Goal: Transaction & Acquisition: Purchase product/service

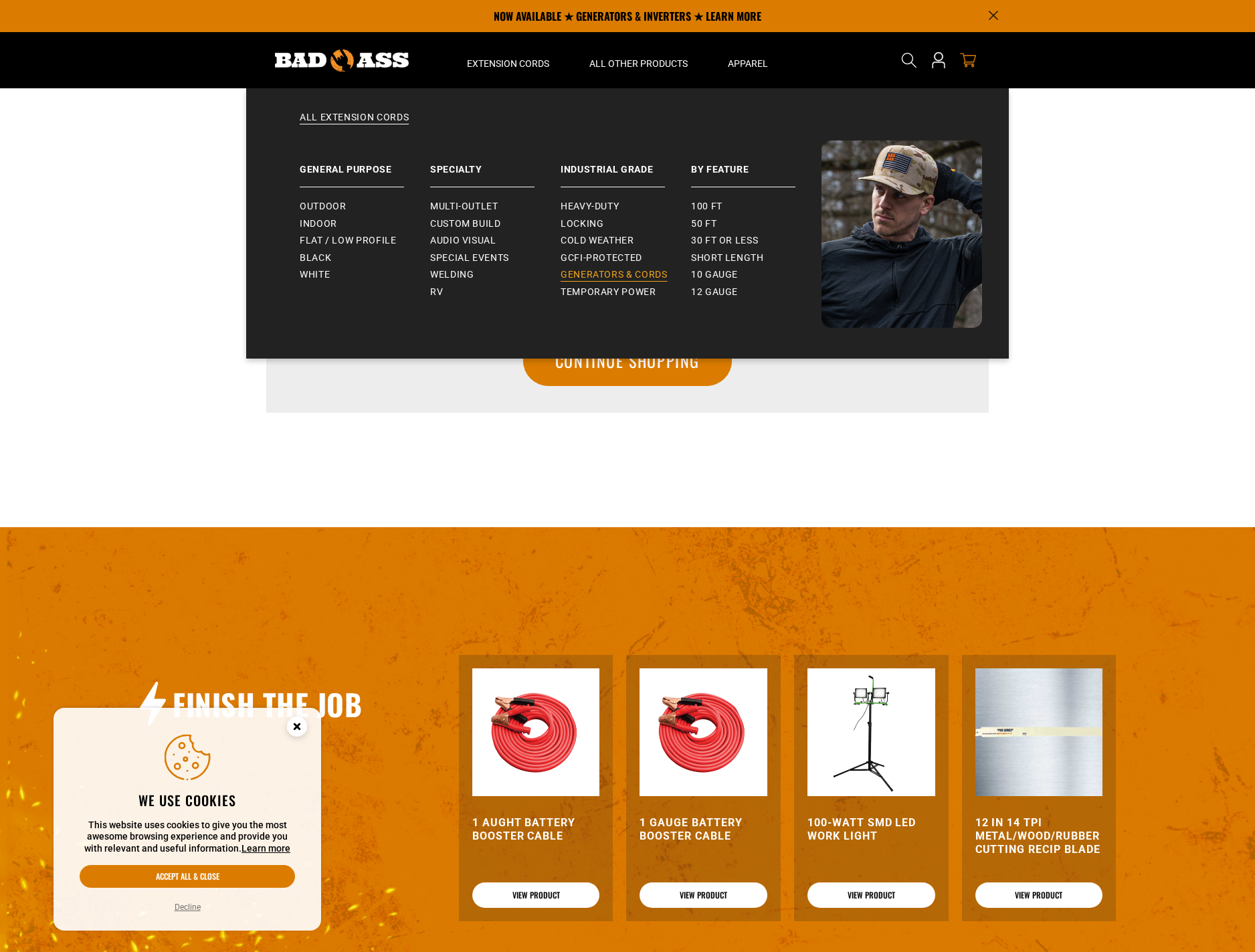
click at [576, 273] on span "Generators & Cords" at bounding box center [613, 274] width 107 height 12
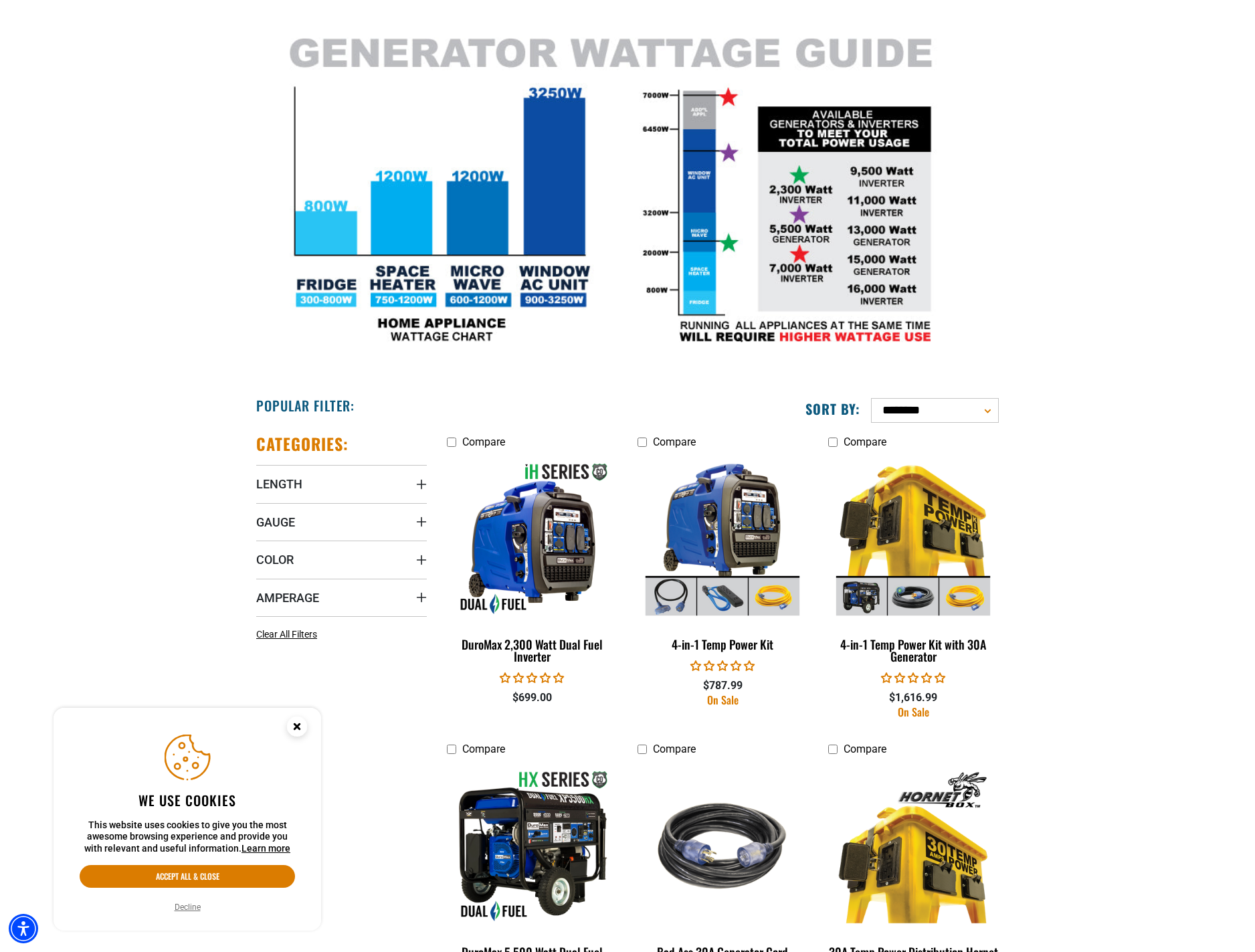
scroll to position [536, 0]
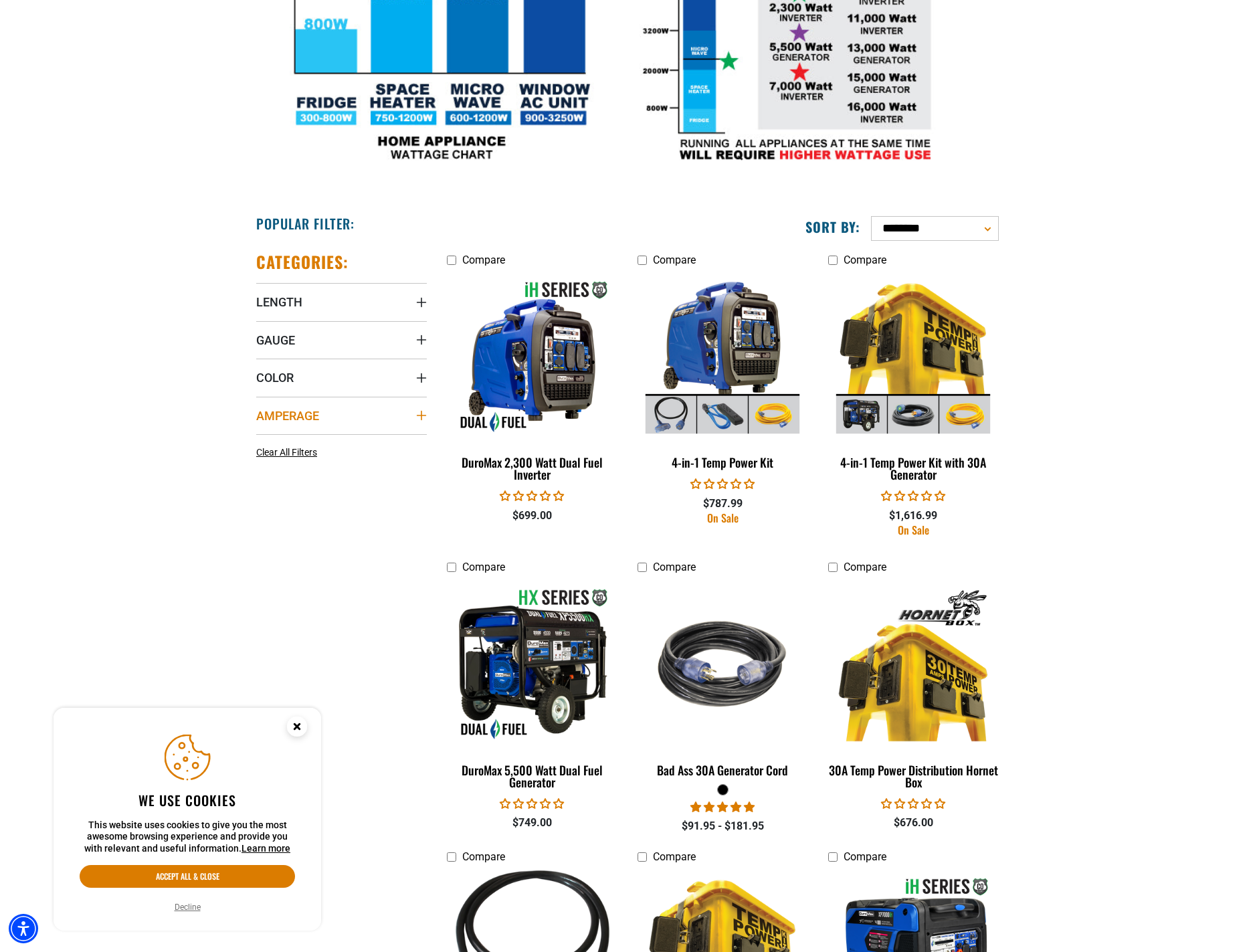
click at [420, 416] on icon "Amperage" at bounding box center [422, 416] width 10 height 10
click at [347, 440] on icon at bounding box center [347, 443] width 11 height 17
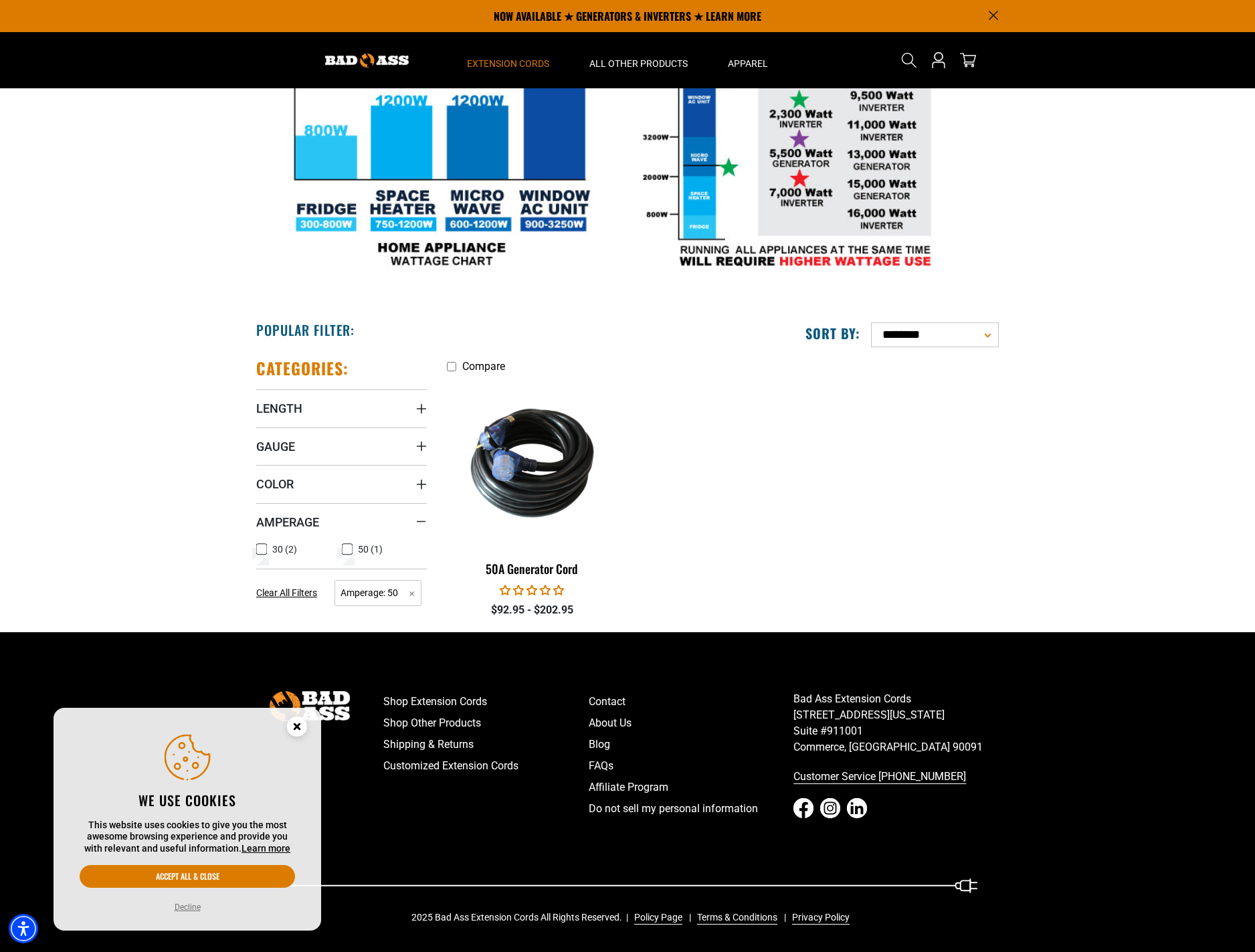
scroll to position [428, 0]
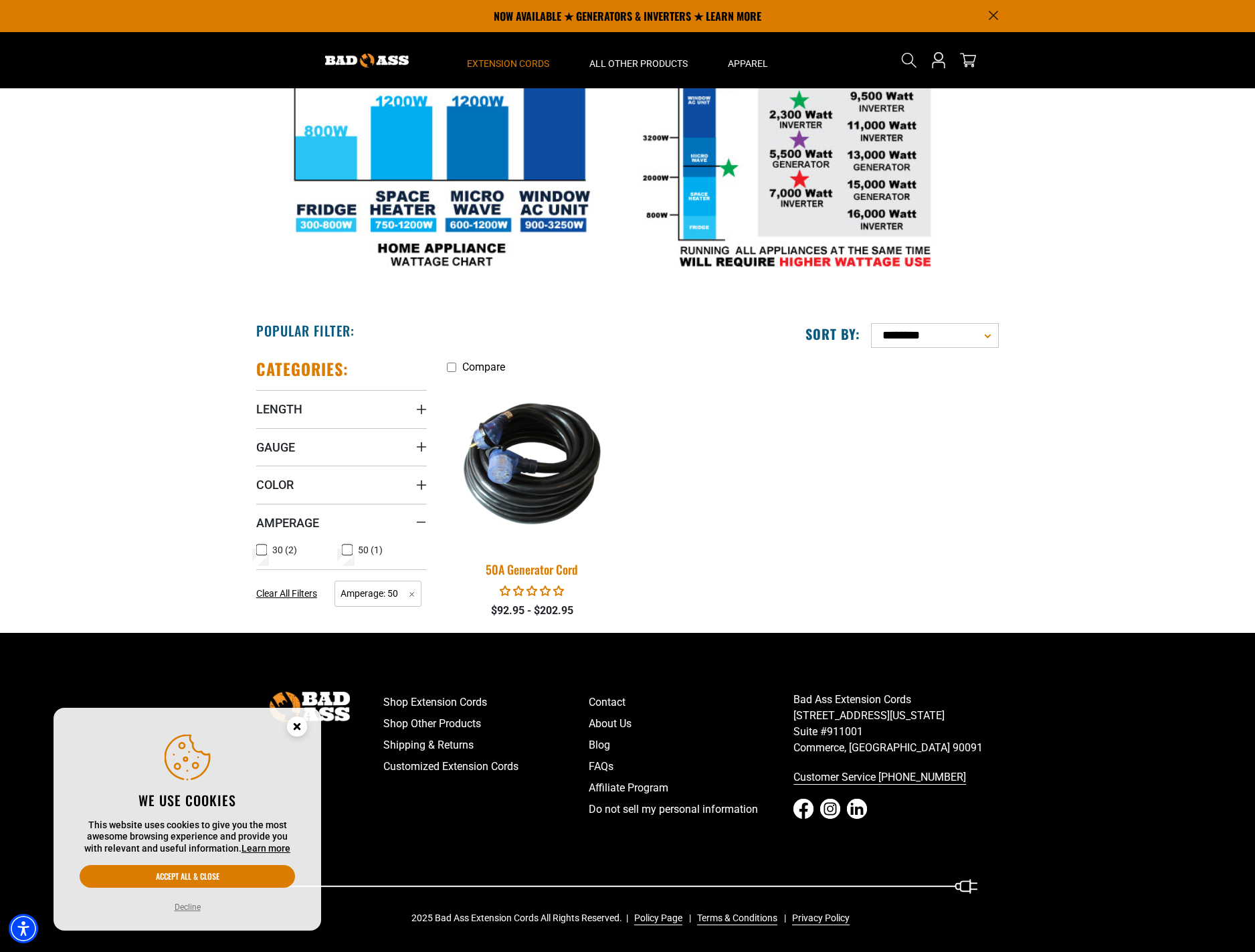
click at [519, 571] on div "50A Generator Cord" at bounding box center [532, 569] width 171 height 12
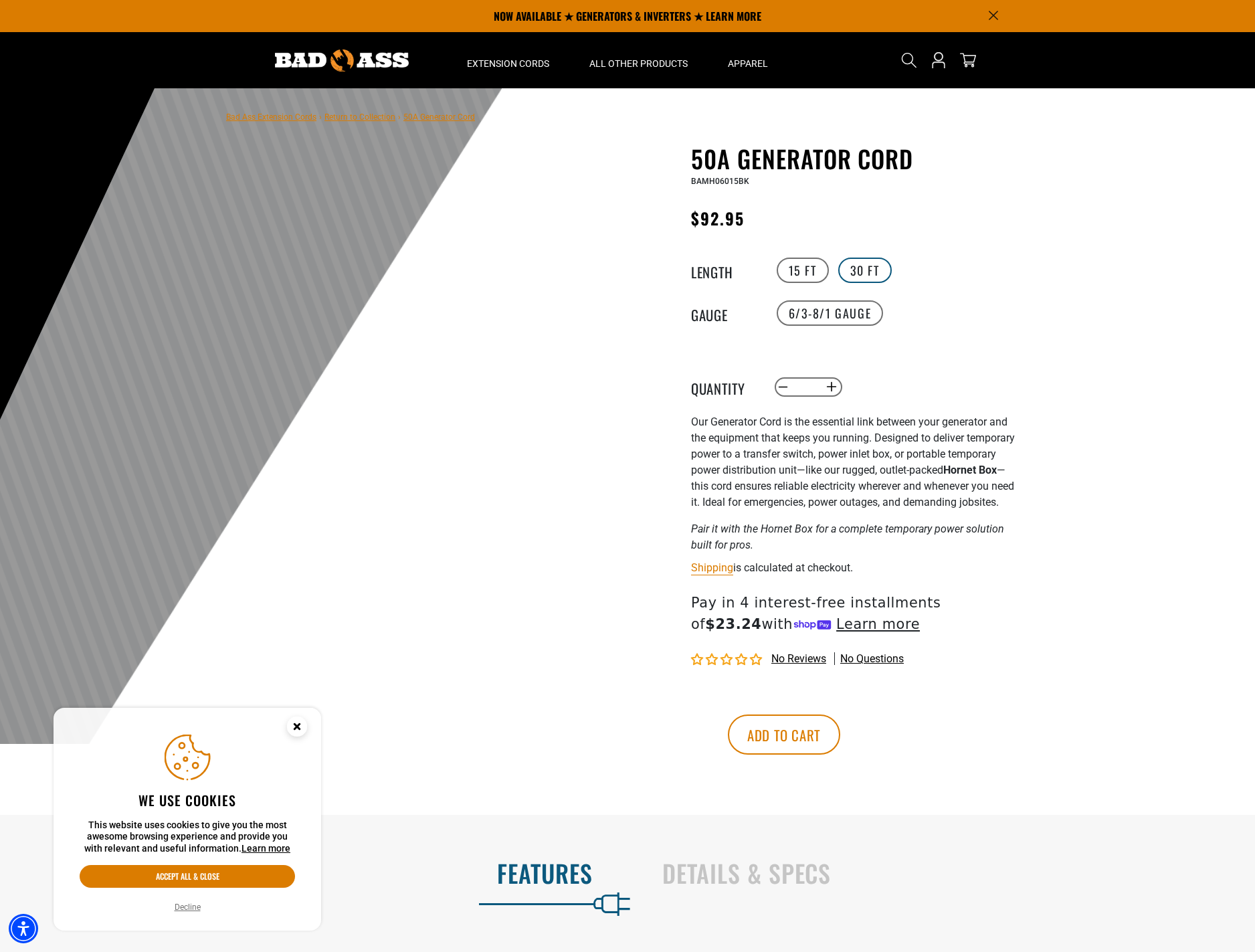
click at [865, 276] on label "30 FT" at bounding box center [865, 270] width 54 height 26
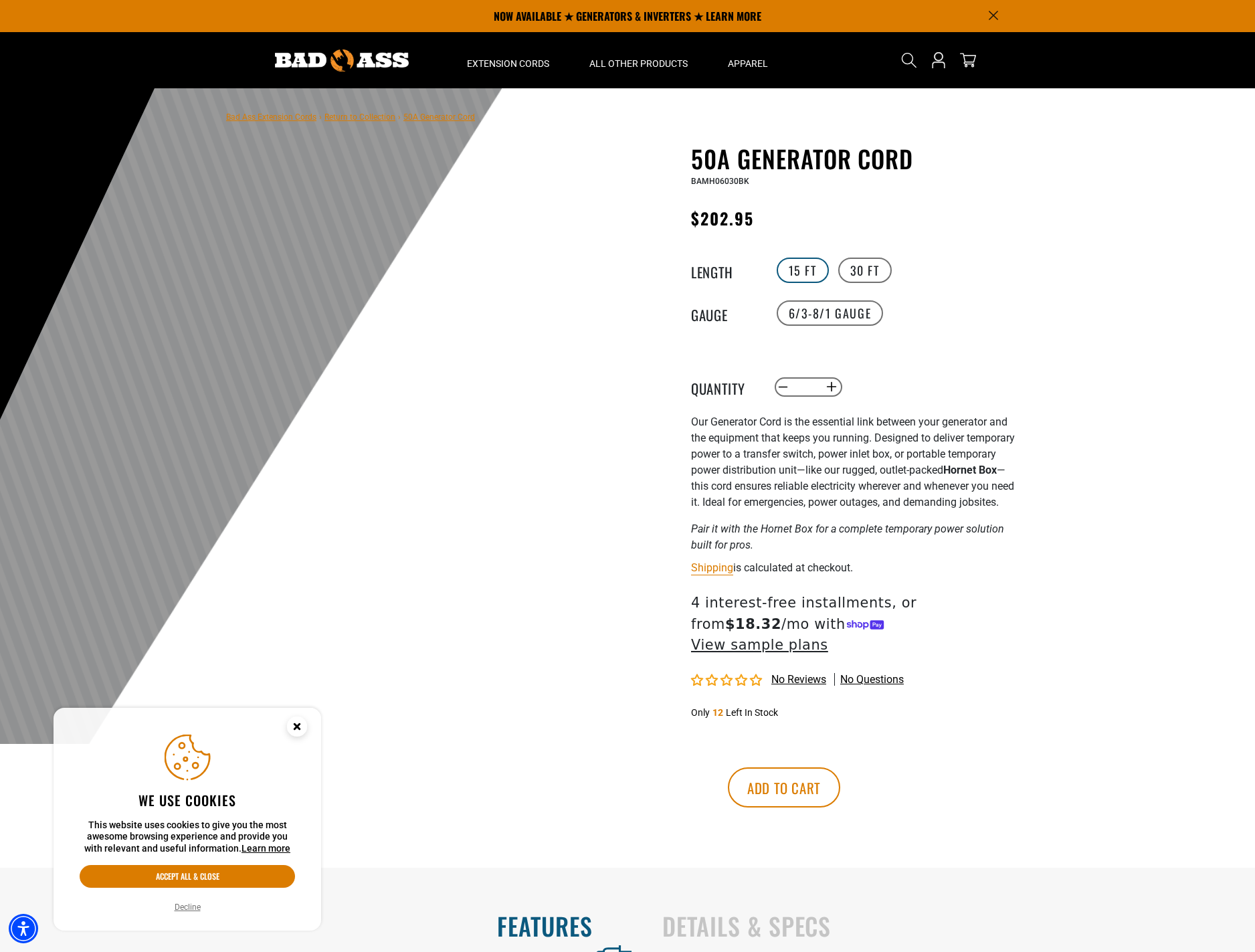
click at [797, 263] on label "15 FT" at bounding box center [803, 270] width 52 height 26
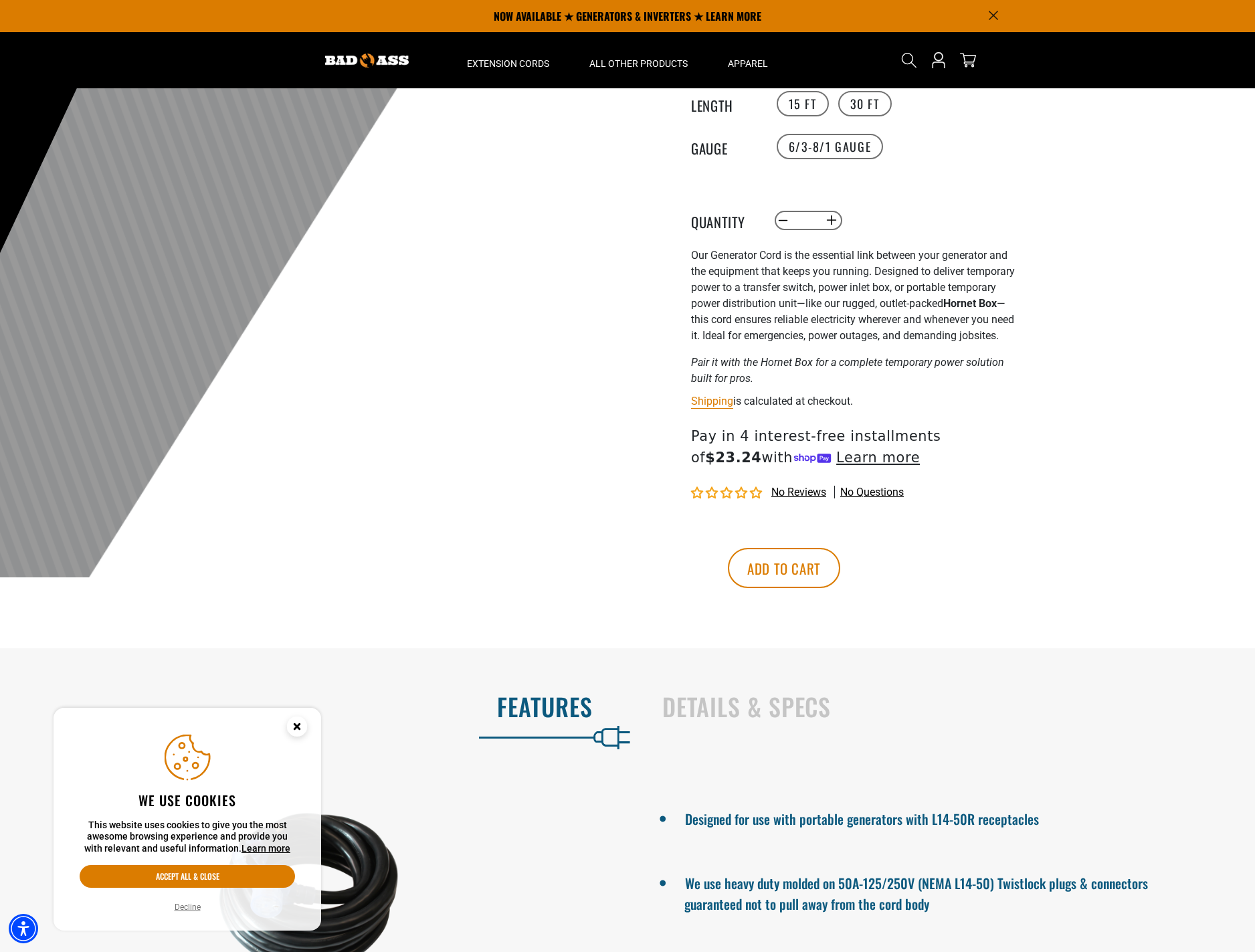
scroll to position [134, 0]
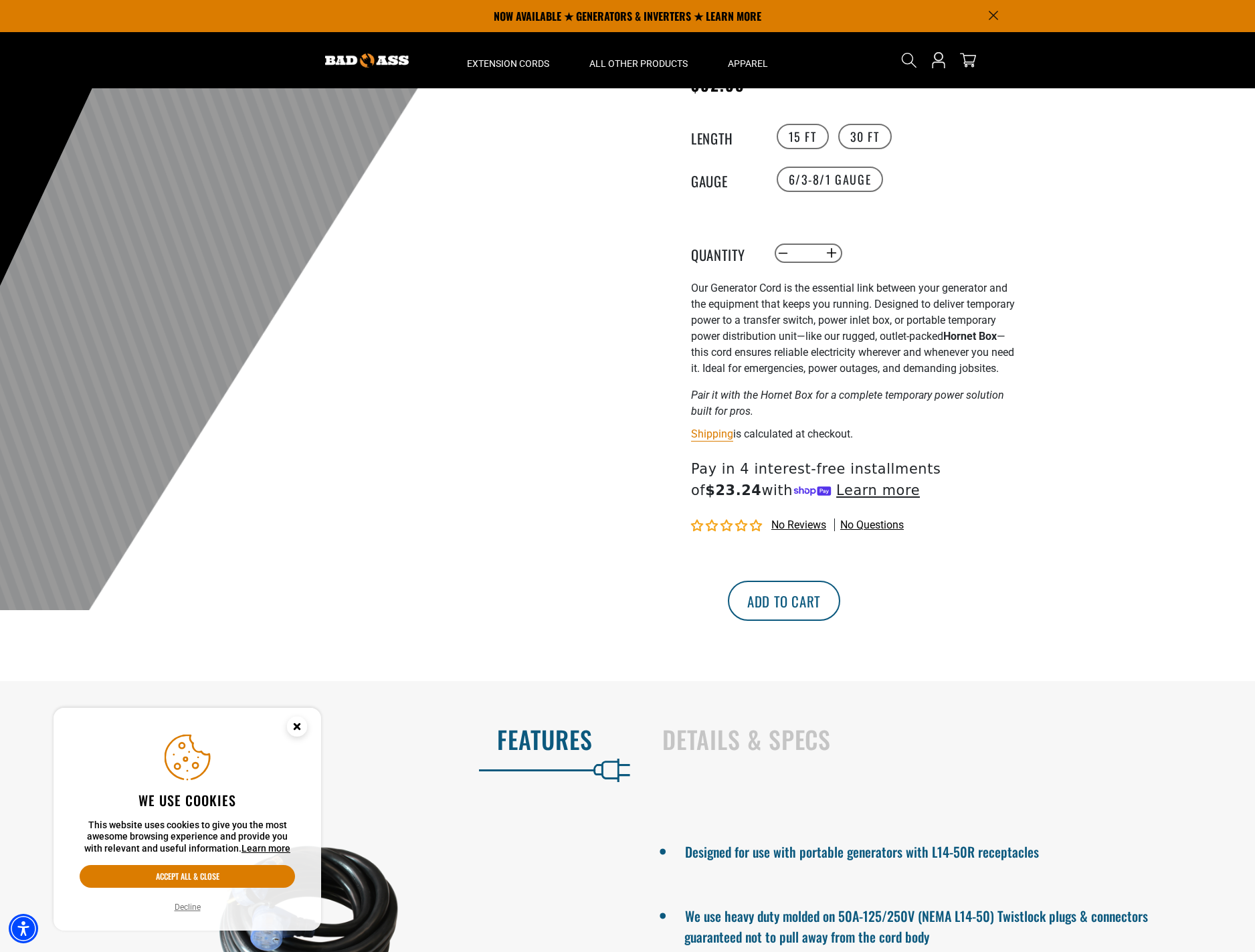
click at [840, 593] on button "Add to cart" at bounding box center [784, 601] width 112 height 40
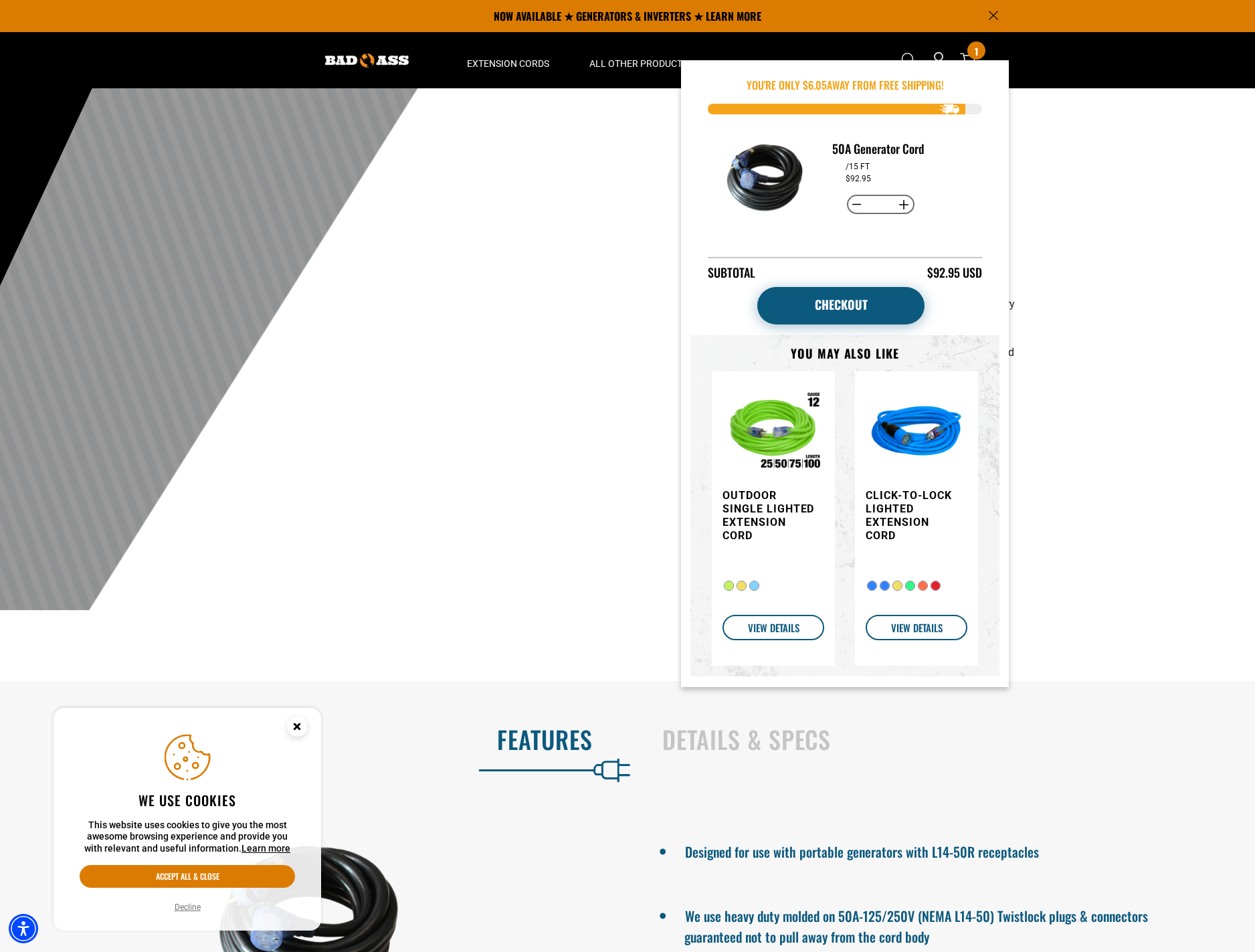
click at [844, 310] on link "Checkout" at bounding box center [841, 305] width 167 height 37
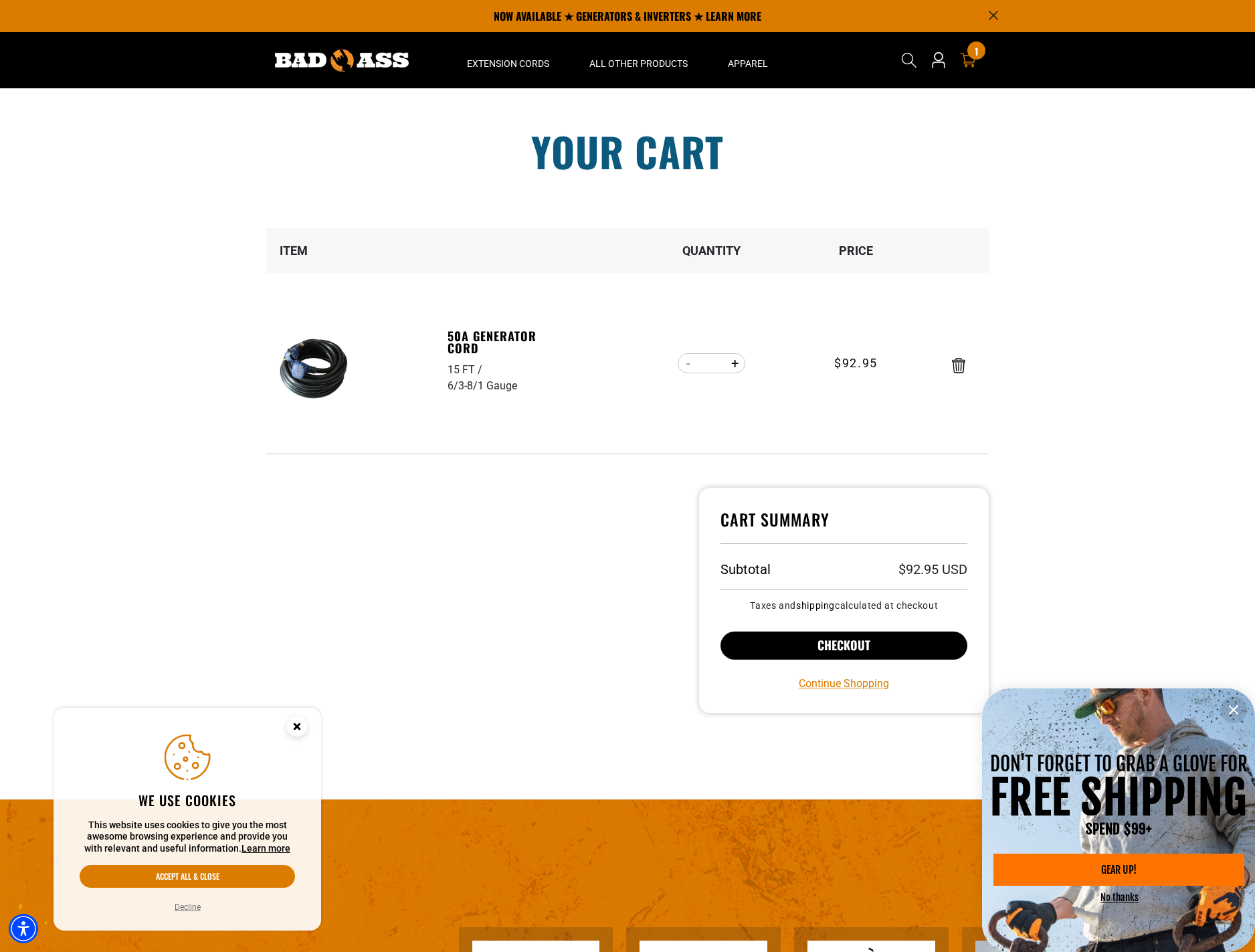
click at [802, 651] on button "Checkout" at bounding box center [844, 645] width 247 height 28
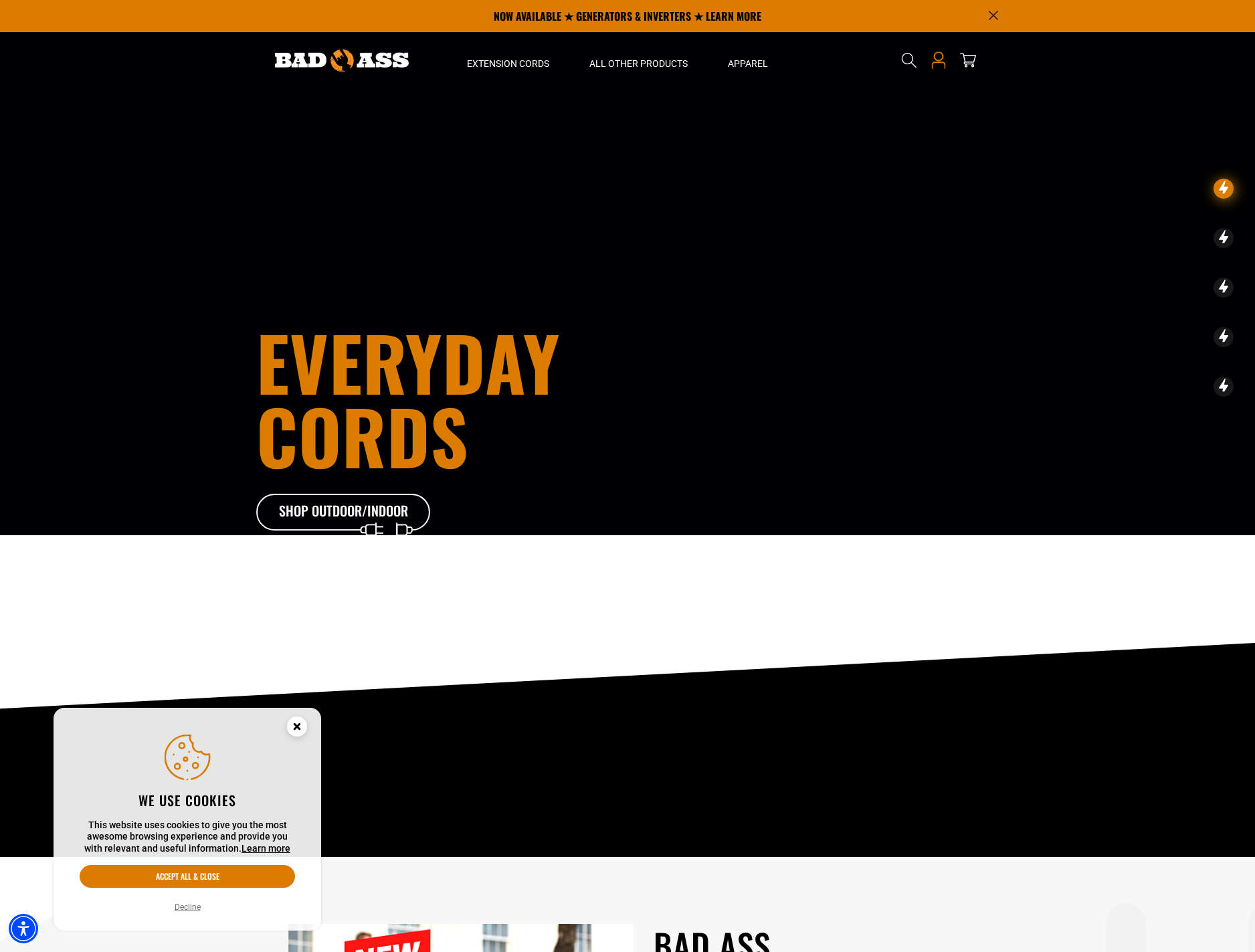
click at [935, 64] on icon at bounding box center [938, 60] width 17 height 17
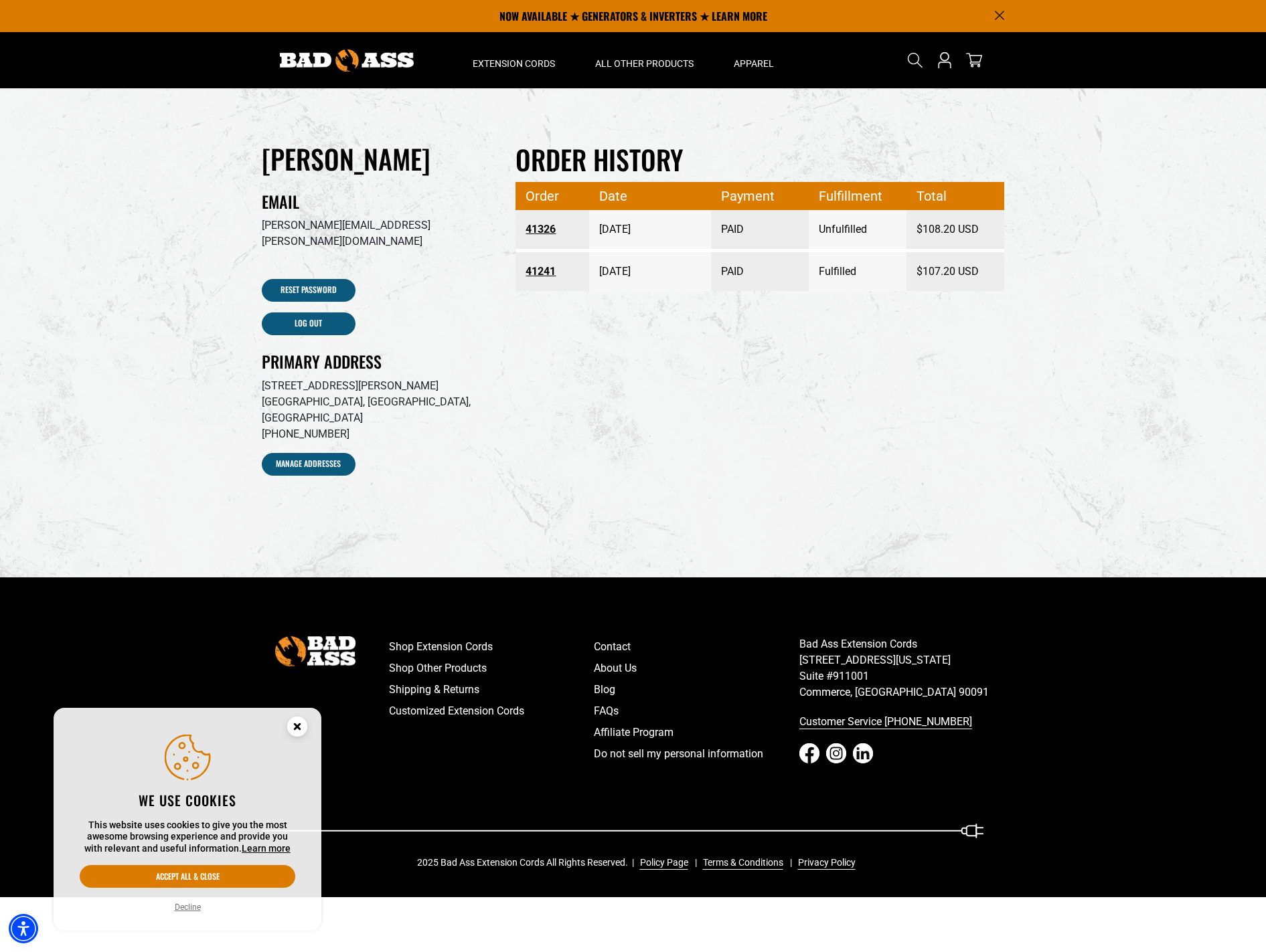
click at [297, 730] on circle "Close this option" at bounding box center [297, 727] width 20 height 20
